Goal: Task Accomplishment & Management: Use online tool/utility

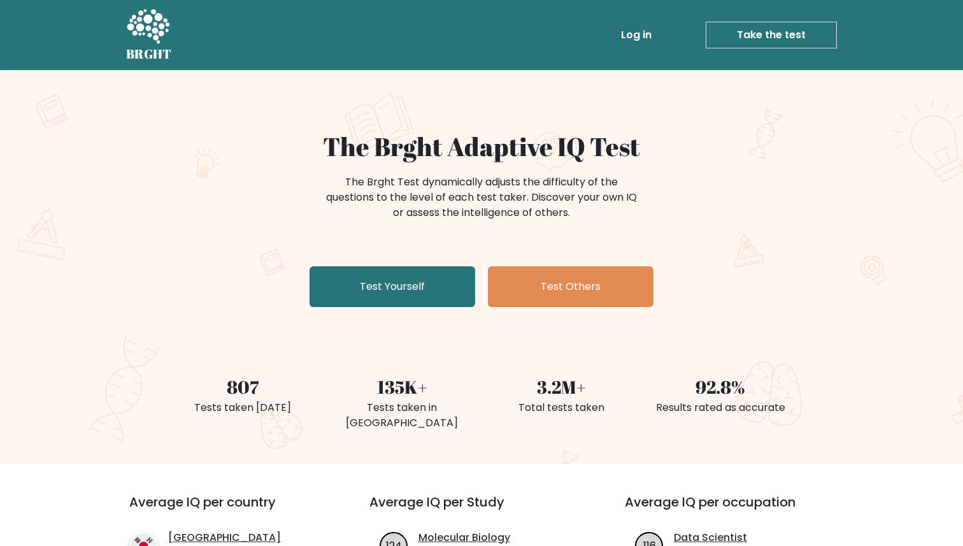
click at [229, 266] on div "The Brght Adaptive IQ Test The Brght Test dynamically adjusts the difficulty of…" at bounding box center [481, 221] width 637 height 181
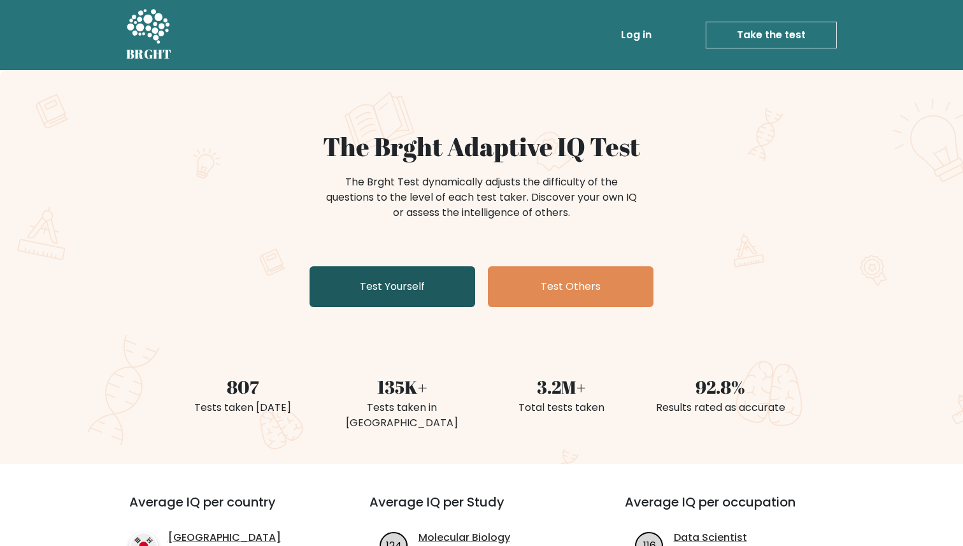
click at [459, 275] on link "Test Yourself" at bounding box center [393, 286] width 166 height 41
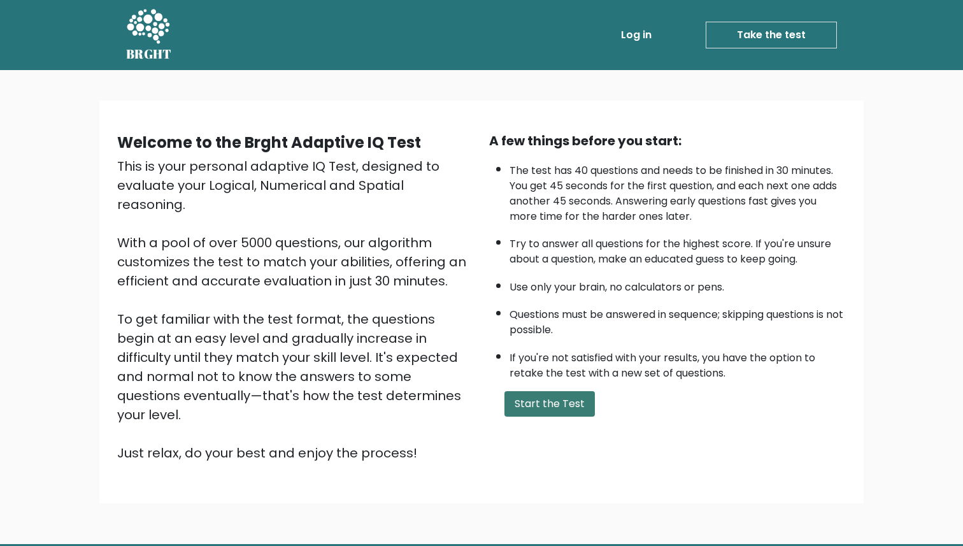
click at [542, 410] on button "Start the Test" at bounding box center [550, 403] width 90 height 25
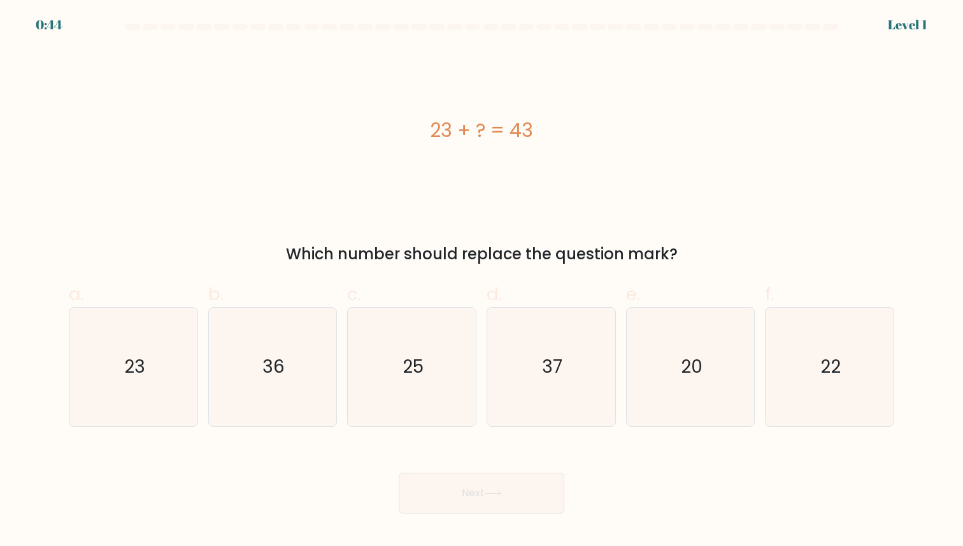
click at [461, 188] on div "23 + ? = 43" at bounding box center [482, 130] width 826 height 164
